Goal: Task Accomplishment & Management: Complete application form

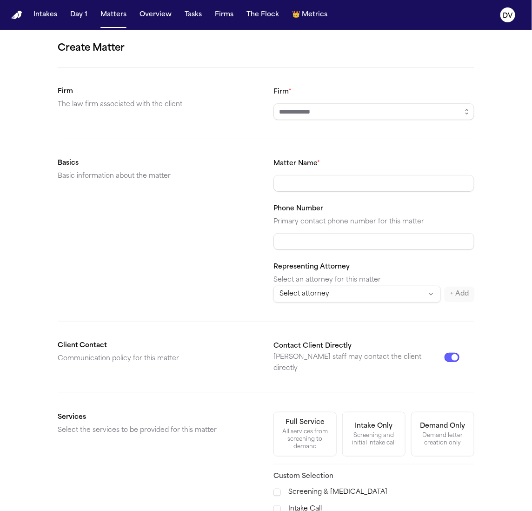
click at [342, 115] on input "Firm *" at bounding box center [374, 111] width 201 height 17
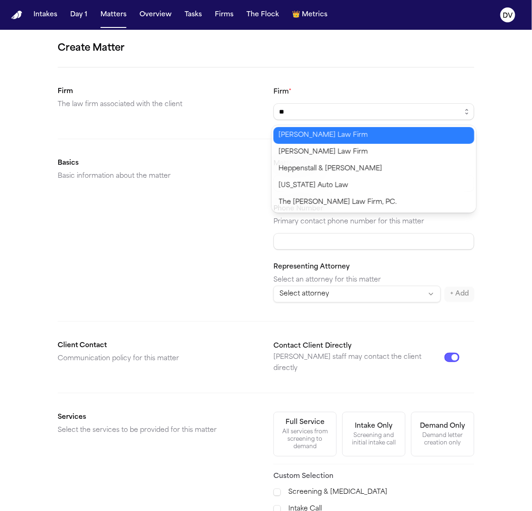
type input "*"
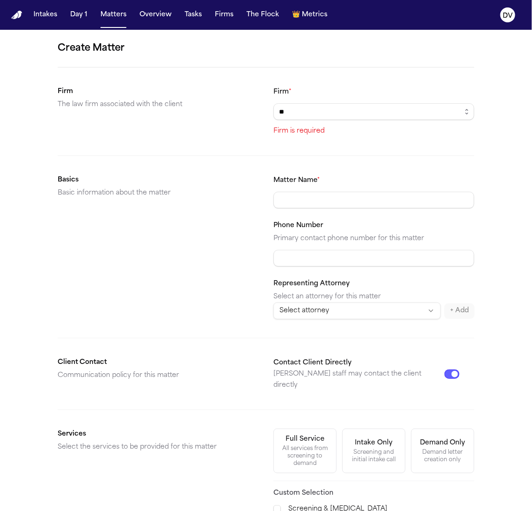
type input "*"
drag, startPoint x: 40, startPoint y: 23, endPoint x: 43, endPoint y: 18, distance: 5.6
click at [40, 23] on div "Intakes Day 1 Matters Overview Tasks Firms The Flock 👑 Metrics DV Create Matter…" at bounding box center [266, 255] width 532 height 511
click at [43, 17] on button "Intakes" at bounding box center [45, 15] width 31 height 17
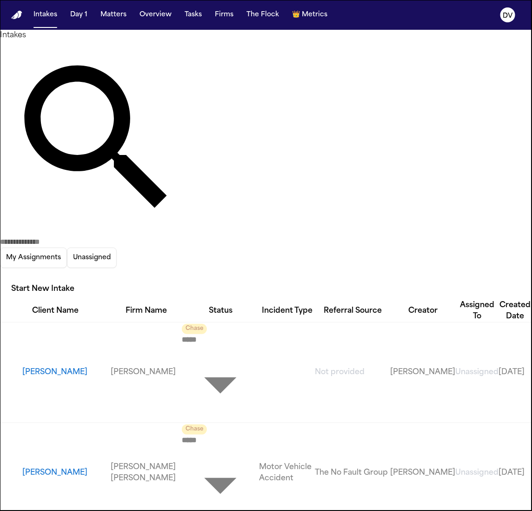
click at [86, 279] on button "Start New Intake" at bounding box center [43, 289] width 86 height 20
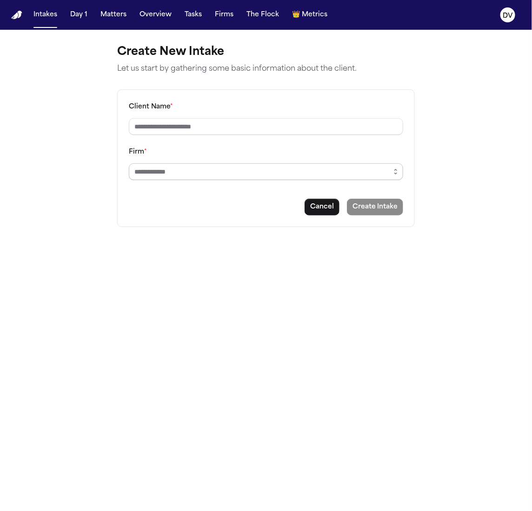
click at [157, 175] on input "Firm *" at bounding box center [266, 171] width 275 height 17
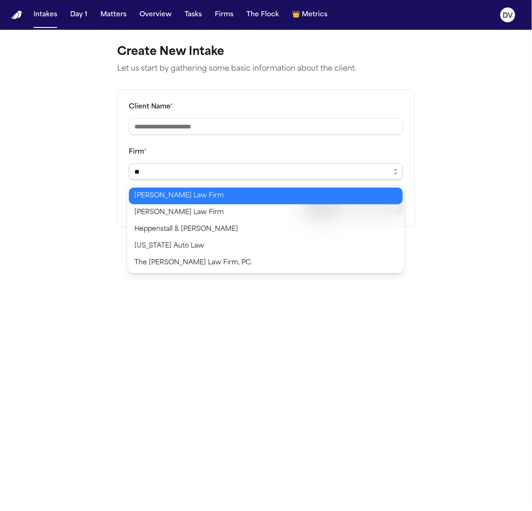
type input "*"
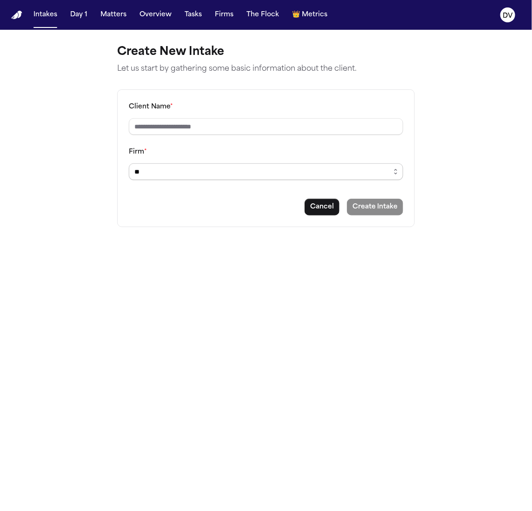
type input "*"
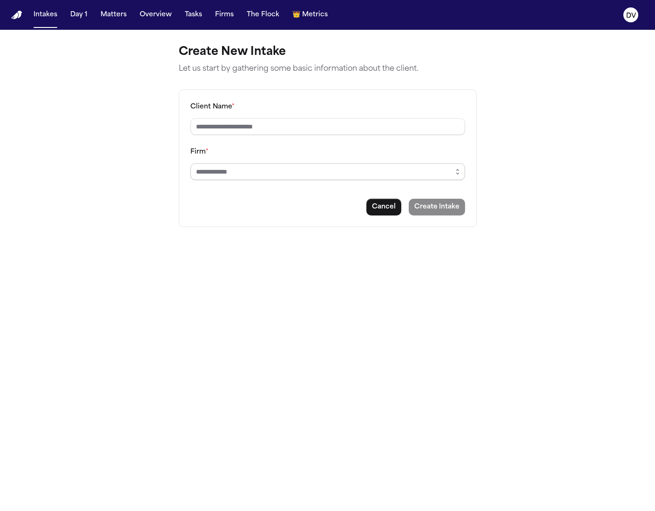
click at [269, 178] on input "Firm *" at bounding box center [327, 171] width 275 height 17
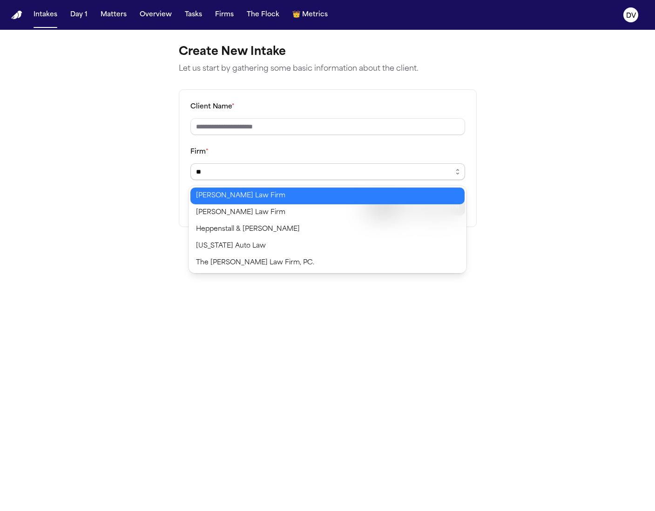
type input "*"
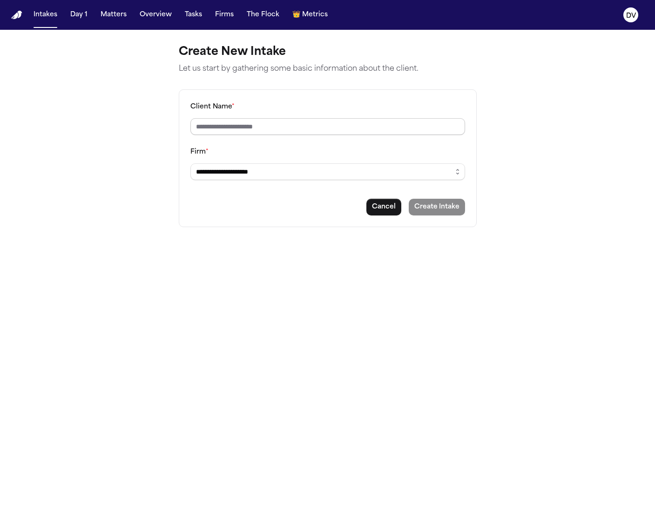
type input "**********"
click at [227, 126] on input "Client Name *" at bounding box center [327, 126] width 275 height 17
